Goal: Task Accomplishment & Management: Manage account settings

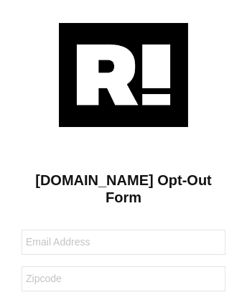
click at [123, 74] on img at bounding box center [123, 75] width 129 height 104
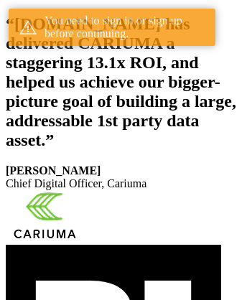
scroll to position [264, 0]
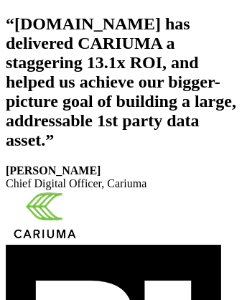
scroll to position [242, 0]
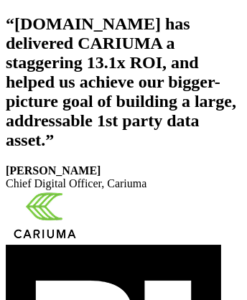
scroll to position [264, 0]
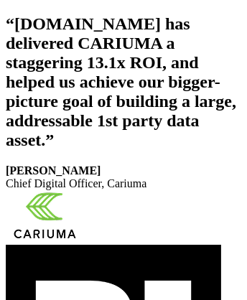
scroll to position [242, 0]
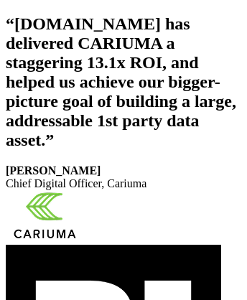
scroll to position [264, 0]
